Goal: Find specific page/section: Find specific page/section

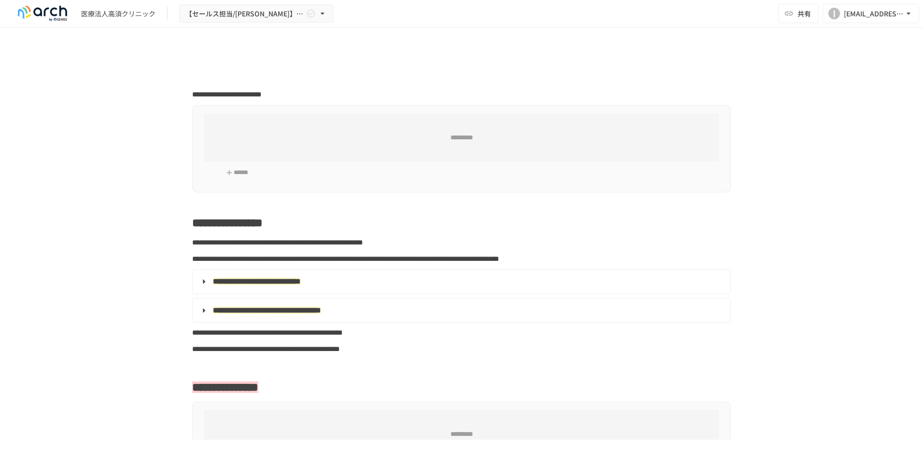
type input "**********"
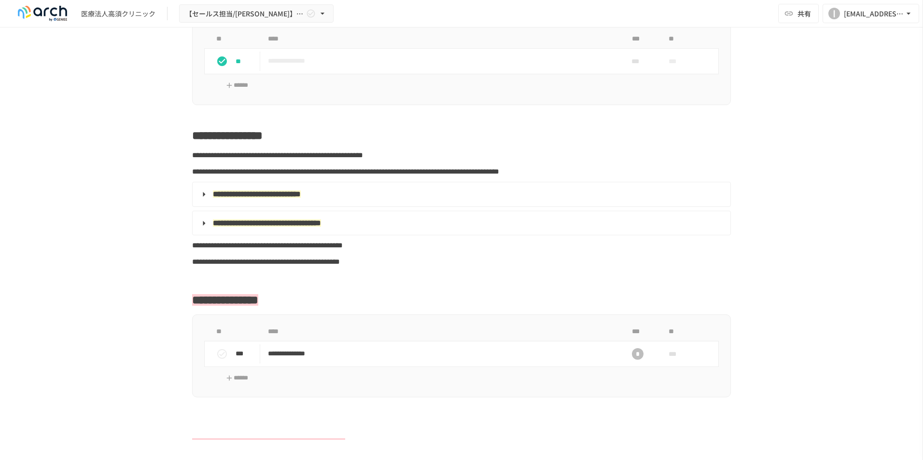
scroll to position [434, 0]
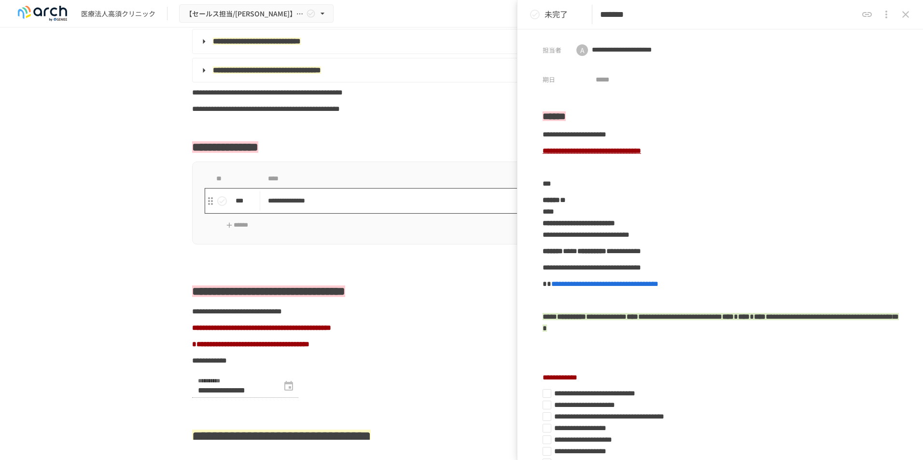
click at [319, 207] on p "**********" at bounding box center [441, 201] width 347 height 12
